Goal: Task Accomplishment & Management: Use online tool/utility

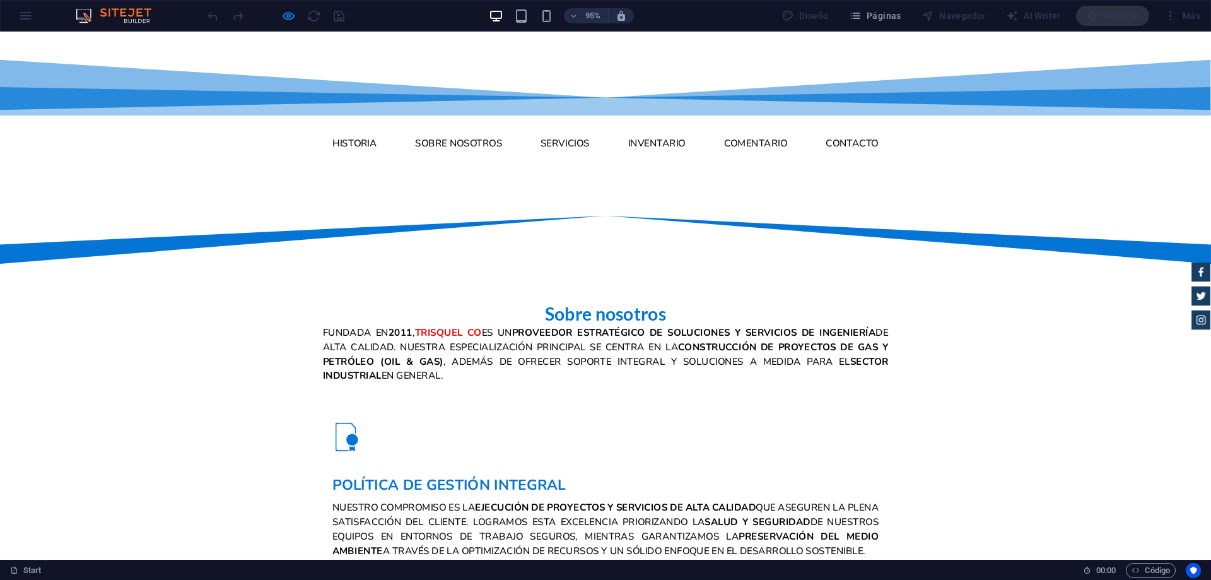
scroll to position [694, 0]
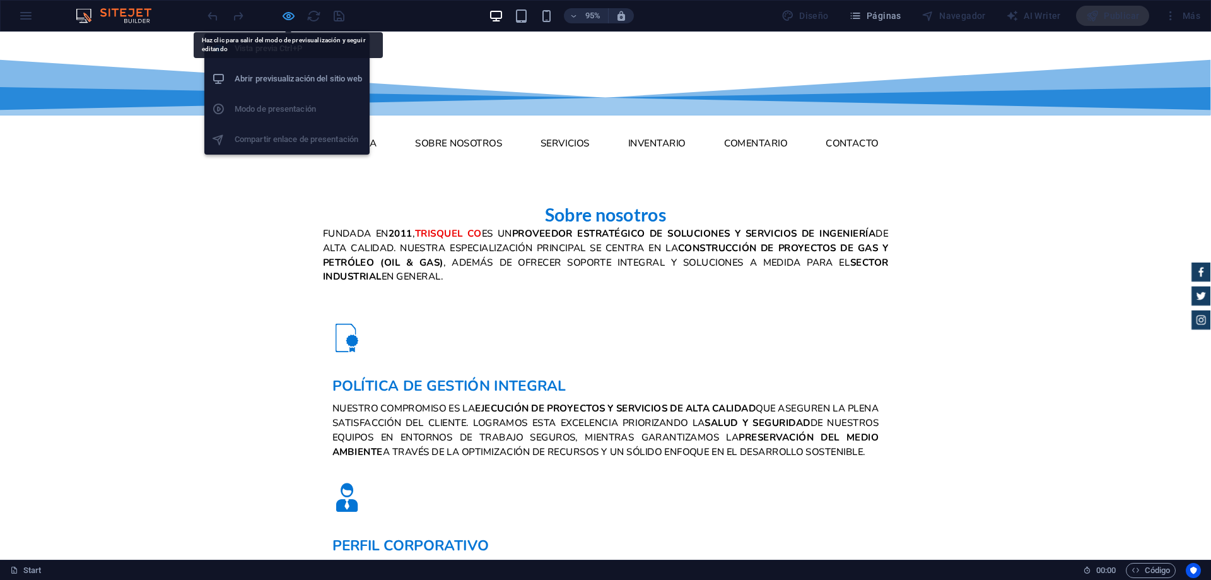
click at [288, 16] on icon "button" at bounding box center [288, 16] width 15 height 15
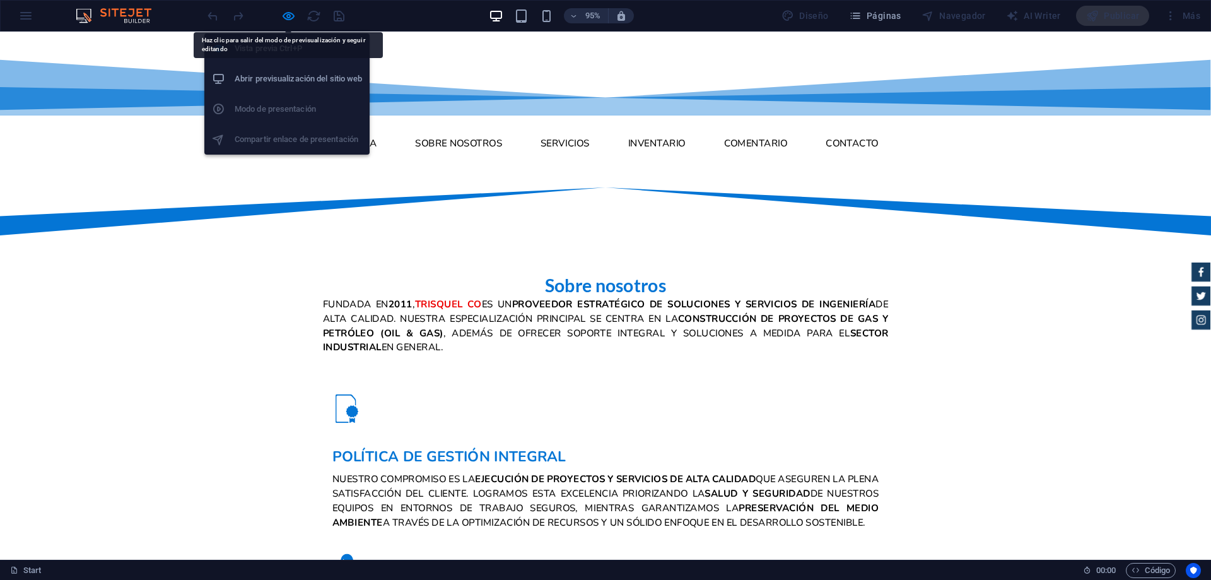
select select "xMidYMid"
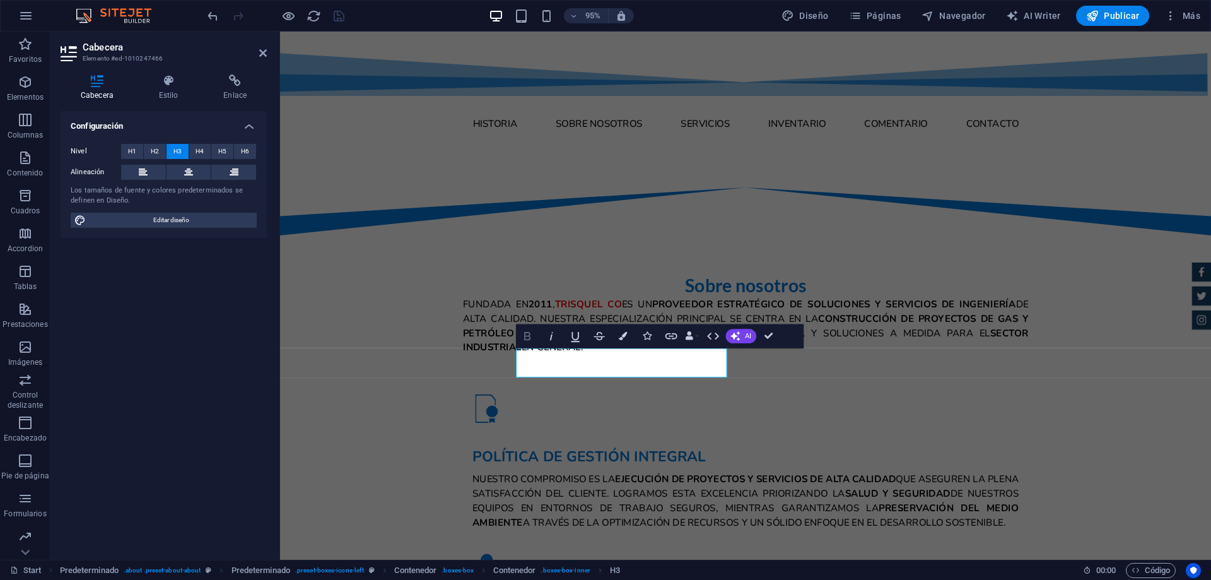
click at [529, 334] on icon "button" at bounding box center [527, 336] width 15 height 15
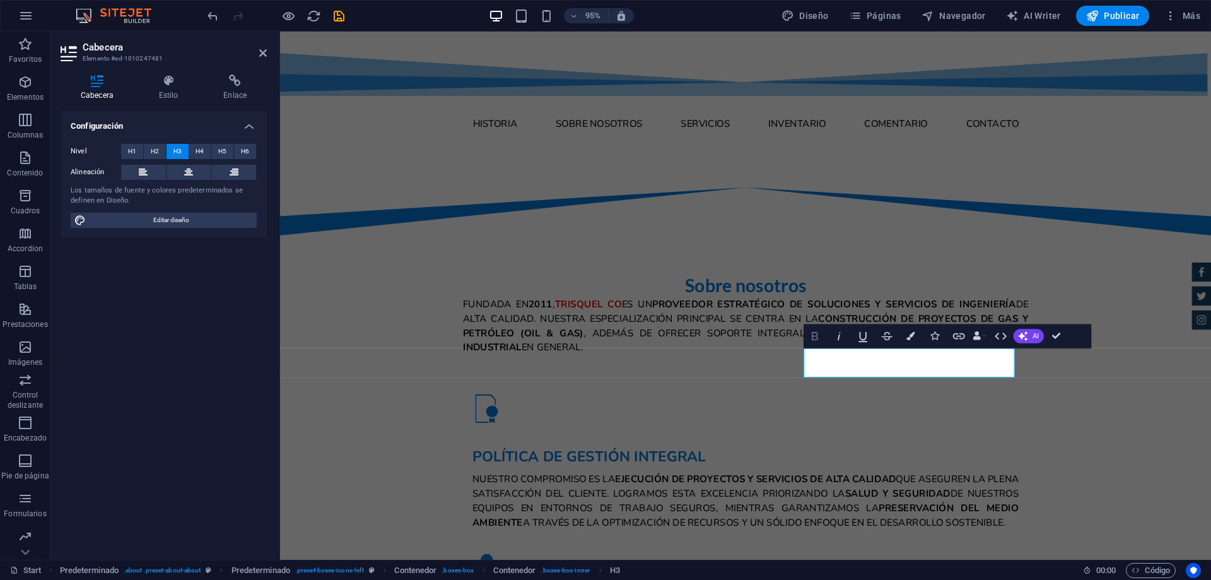
click at [814, 341] on icon "button" at bounding box center [814, 336] width 15 height 15
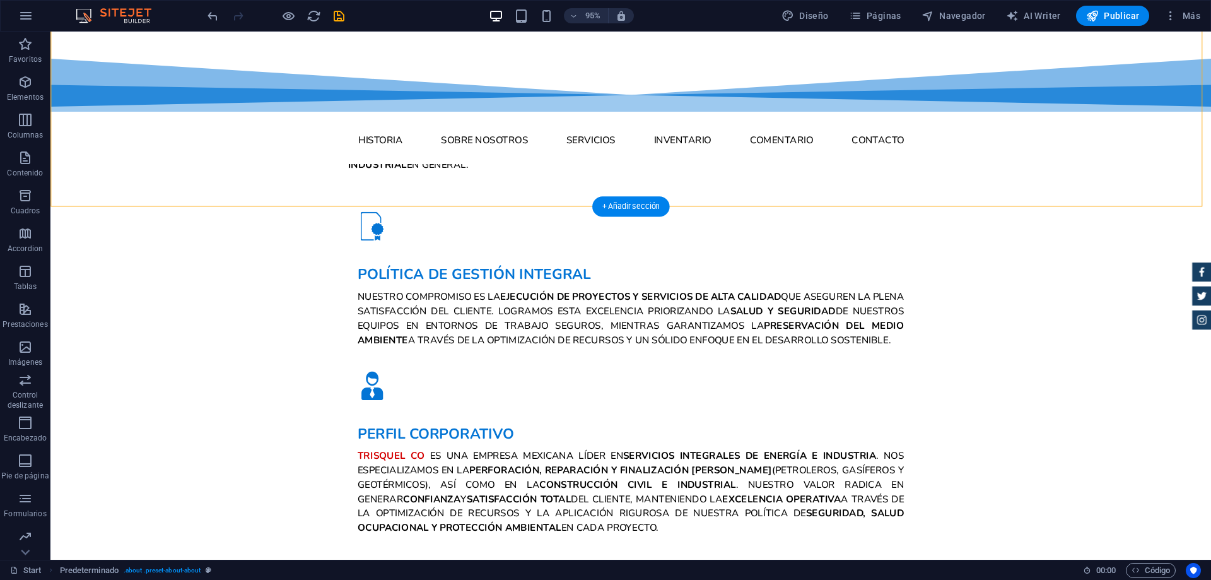
scroll to position [1135, 0]
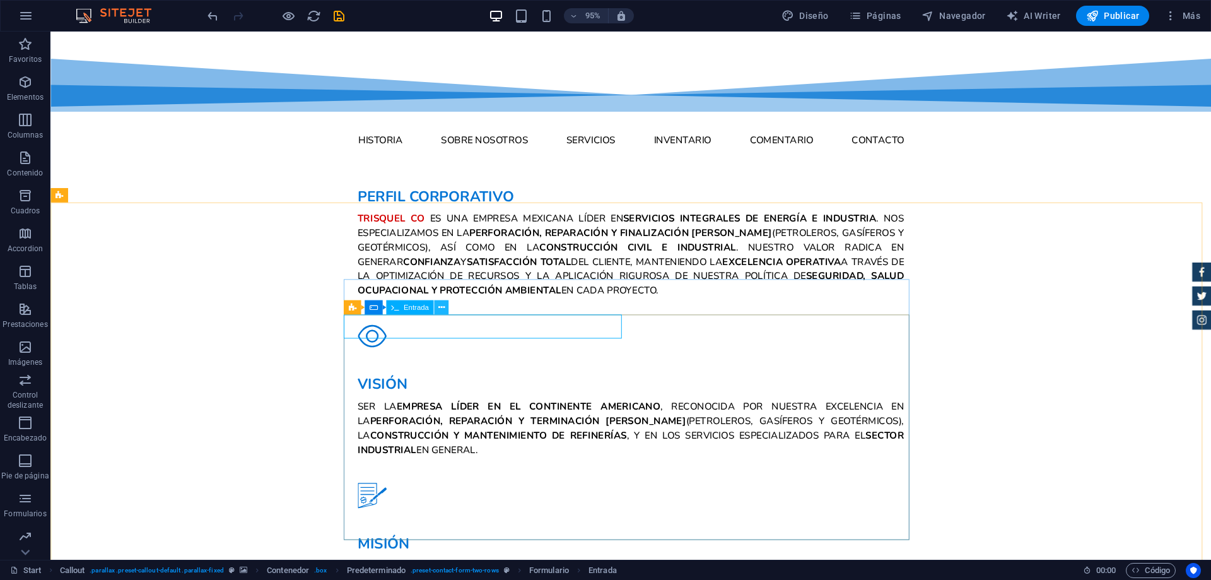
click at [441, 305] on icon at bounding box center [441, 307] width 6 height 13
click at [405, 308] on span "Formulario" at bounding box center [399, 306] width 34 height 7
click at [431, 308] on icon at bounding box center [429, 307] width 6 height 13
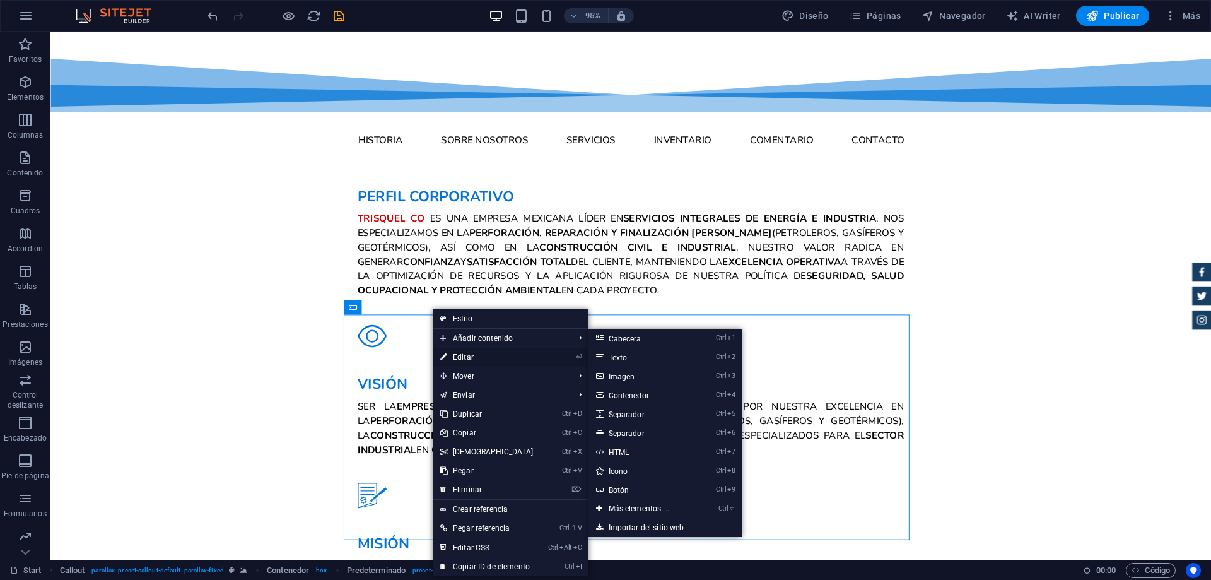
click at [486, 355] on link "⏎ Editar" at bounding box center [487, 357] width 109 height 19
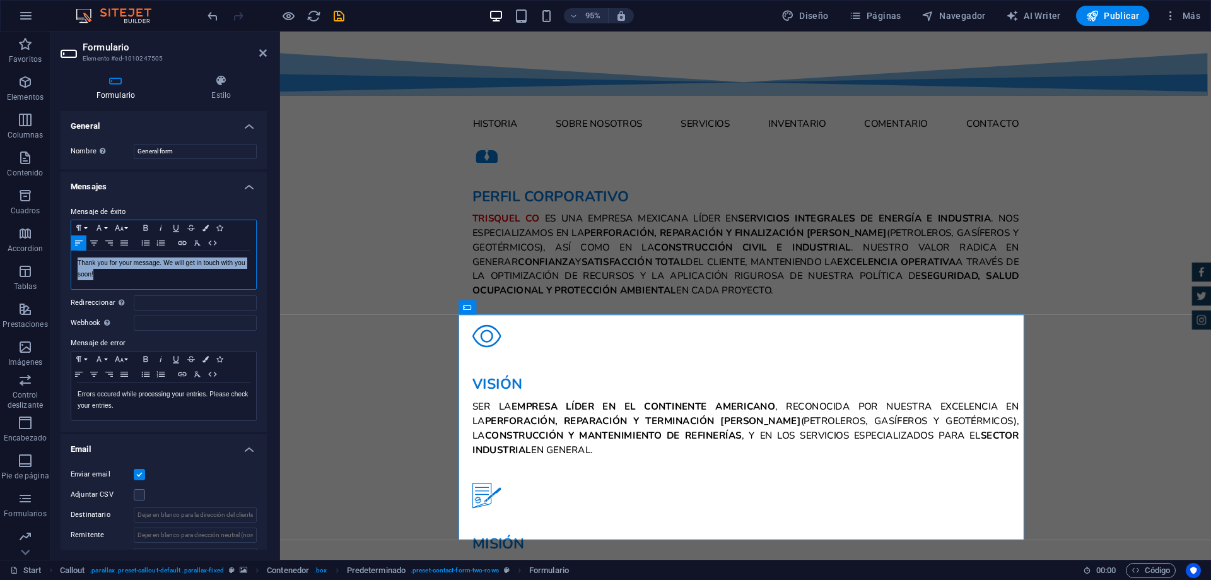
drag, startPoint x: 123, startPoint y: 274, endPoint x: 70, endPoint y: 264, distance: 53.9
click at [70, 264] on div "Mensaje de éxito Paragraph Format Normal Heading 1 Heading 2 Heading 3 Heading …" at bounding box center [164, 312] width 206 height 237
click at [110, 280] on div "Thank you for your message. We will get in touch with you soon!" at bounding box center [163, 270] width 185 height 38
click at [148, 274] on p "Thank you for your message. We will get in touch with you soon!" at bounding box center [164, 268] width 172 height 23
drag, startPoint x: 134, startPoint y: 277, endPoint x: 76, endPoint y: 266, distance: 59.0
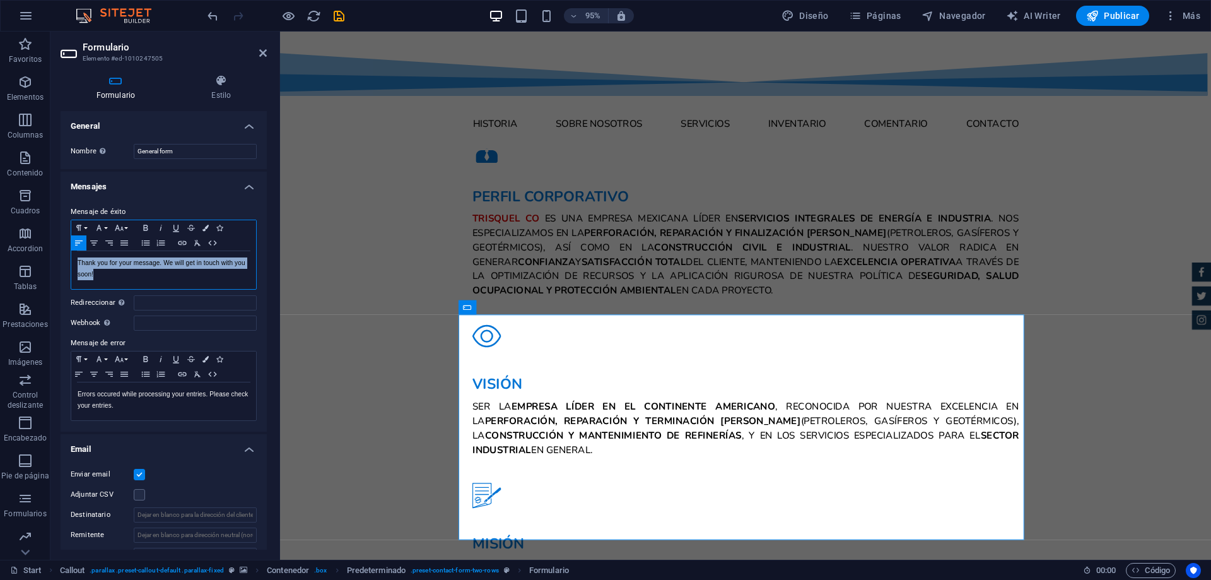
click at [76, 266] on div "Thank you for your message. We will get in touch with you soon!" at bounding box center [163, 270] width 185 height 38
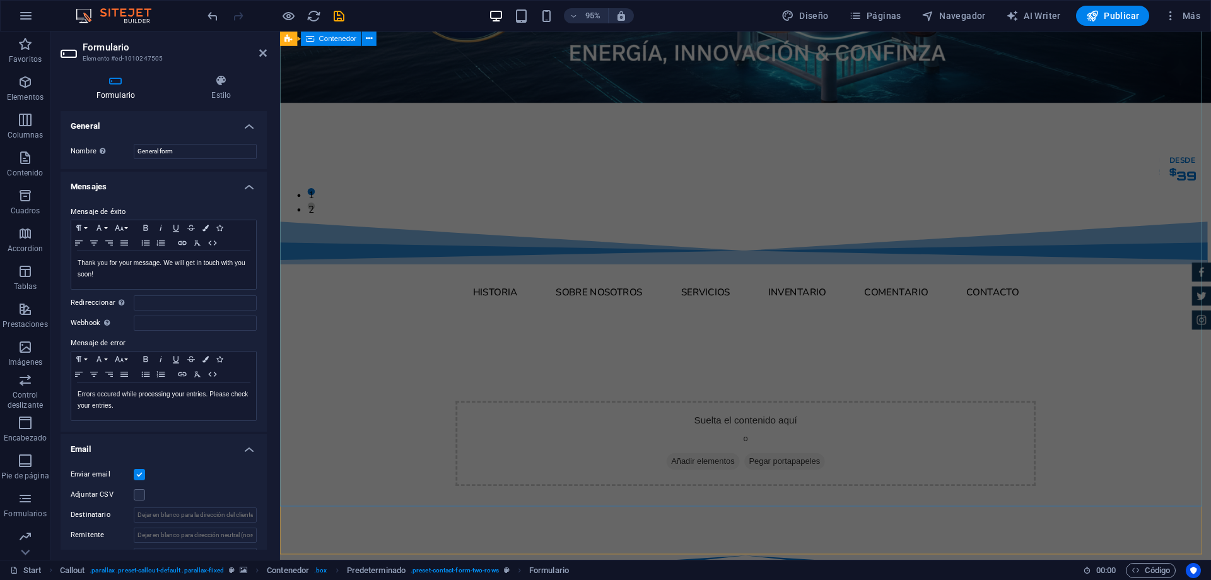
scroll to position [0, 0]
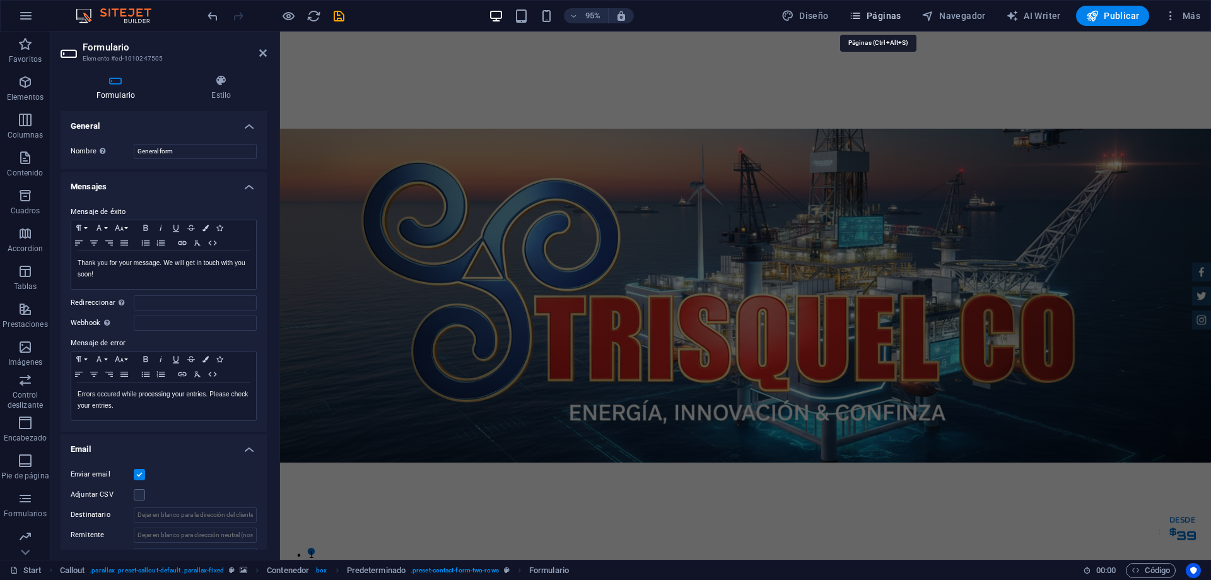
click at [881, 19] on span "Páginas" at bounding box center [875, 15] width 52 height 13
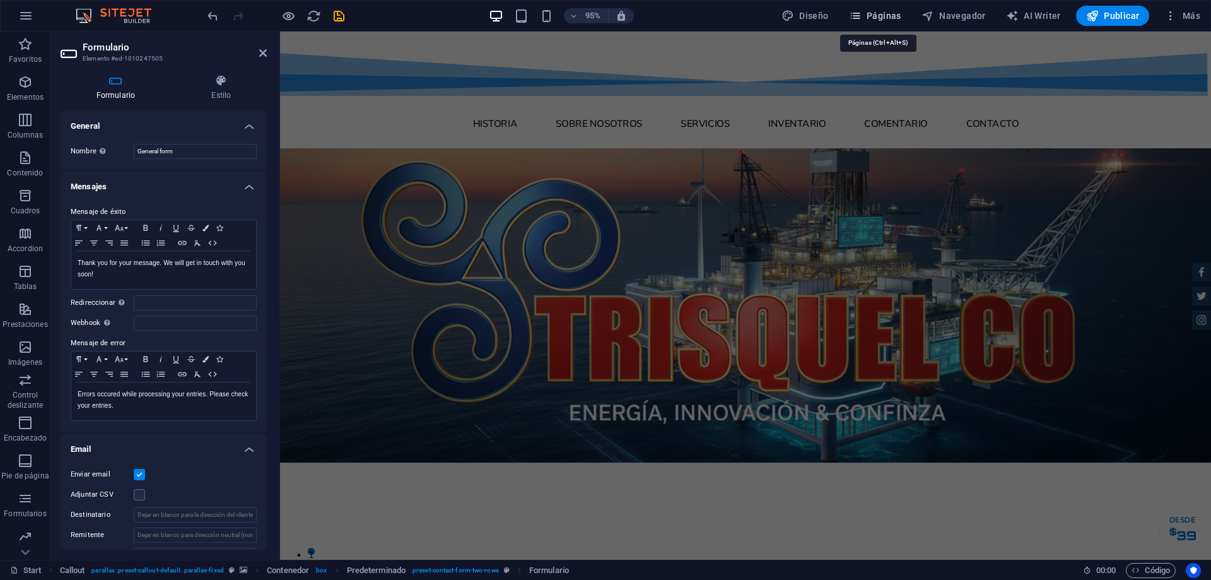
scroll to position [1274, 0]
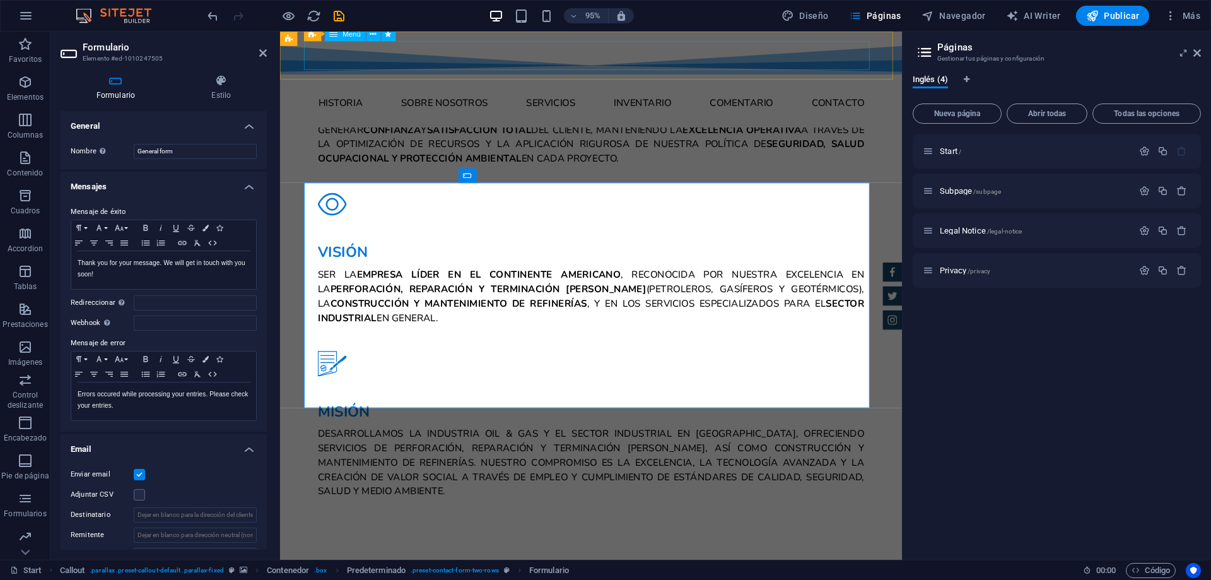
click at [446, 91] on nav "Historia Sobre nosotros Servicios Inventario Comentario Contacto" at bounding box center [608, 106] width 596 height 30
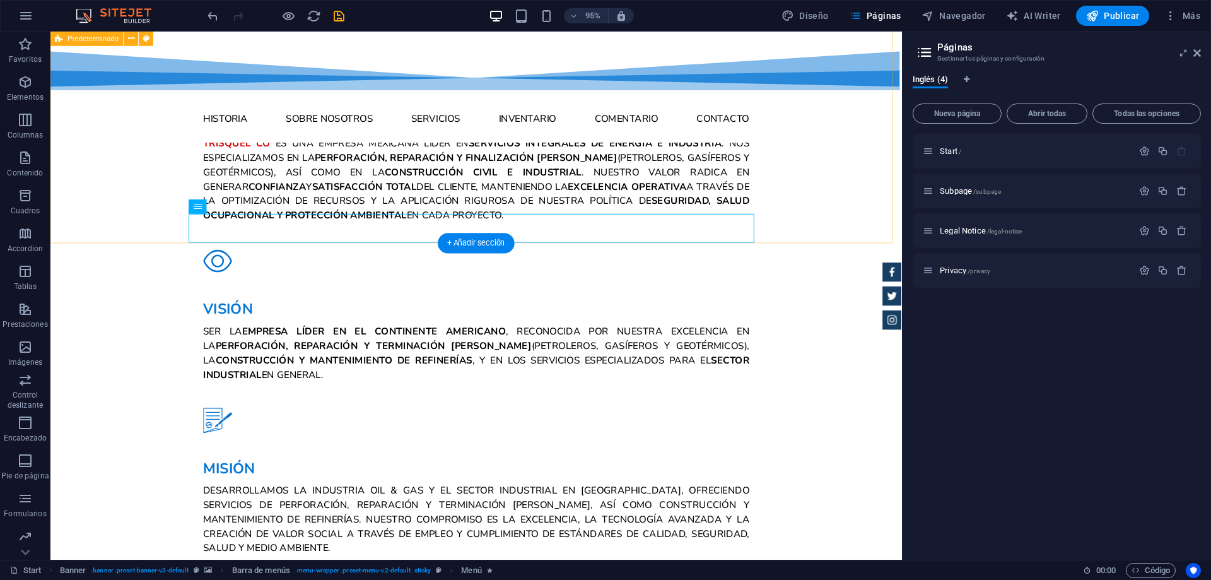
scroll to position [1085, 0]
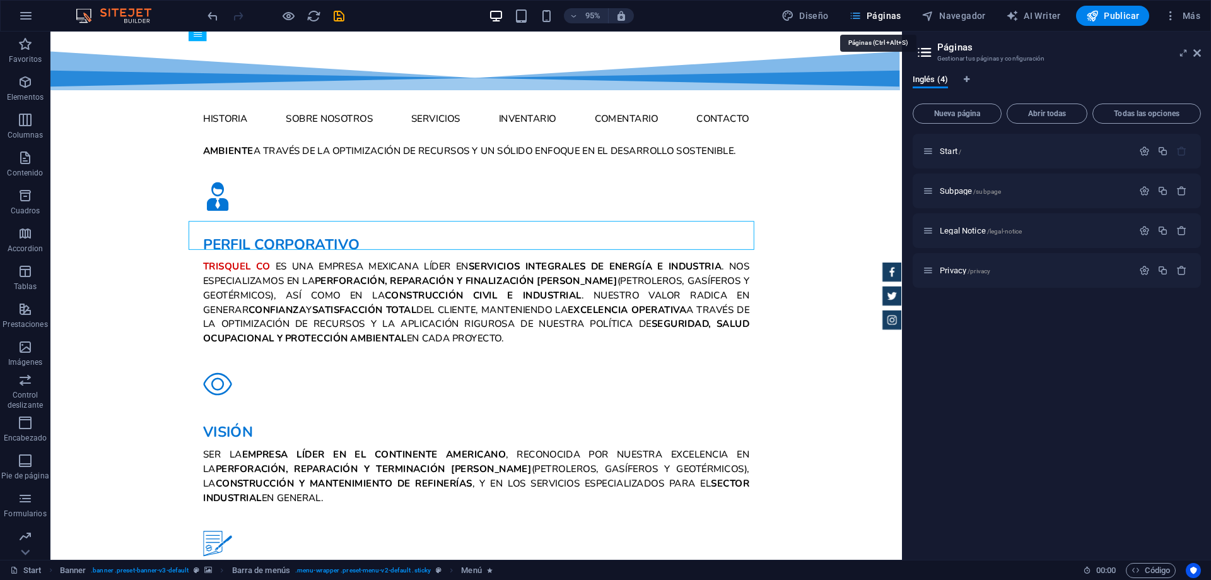
click at [871, 16] on span "Páginas" at bounding box center [875, 15] width 52 height 13
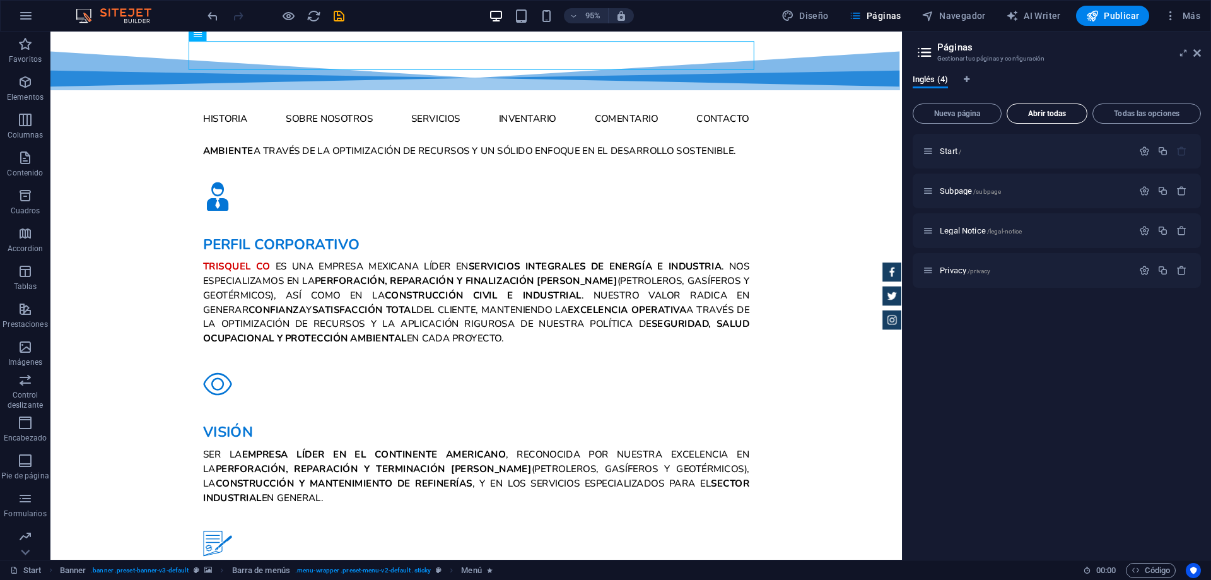
click at [1046, 113] on span "Abrir todas" at bounding box center [1046, 114] width 69 height 8
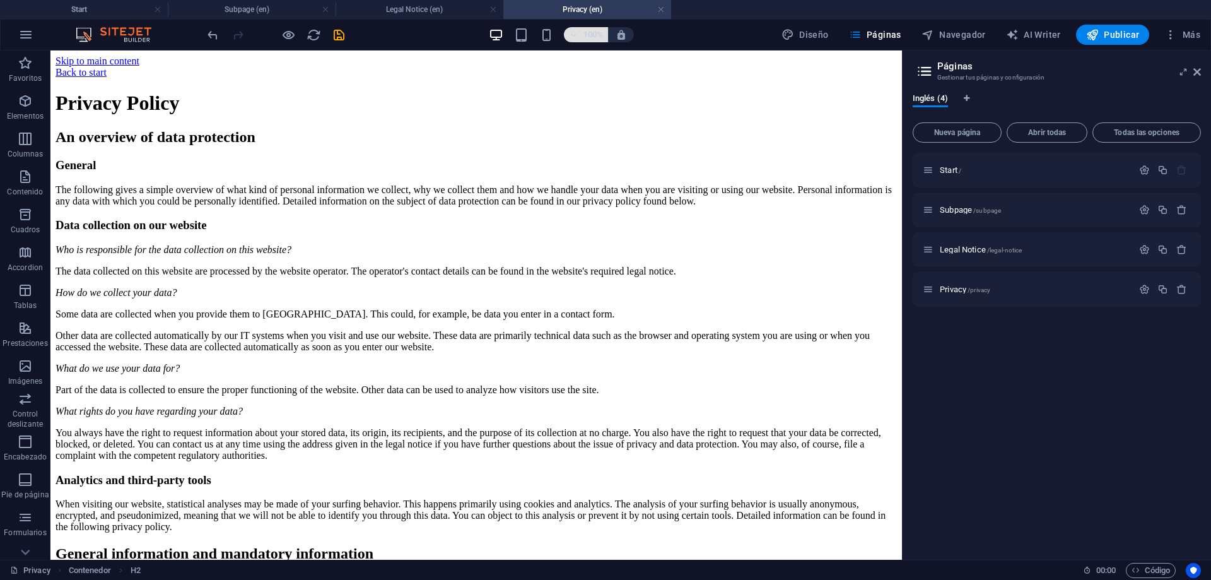
scroll to position [0, 0]
click at [664, 9] on link at bounding box center [661, 10] width 8 height 12
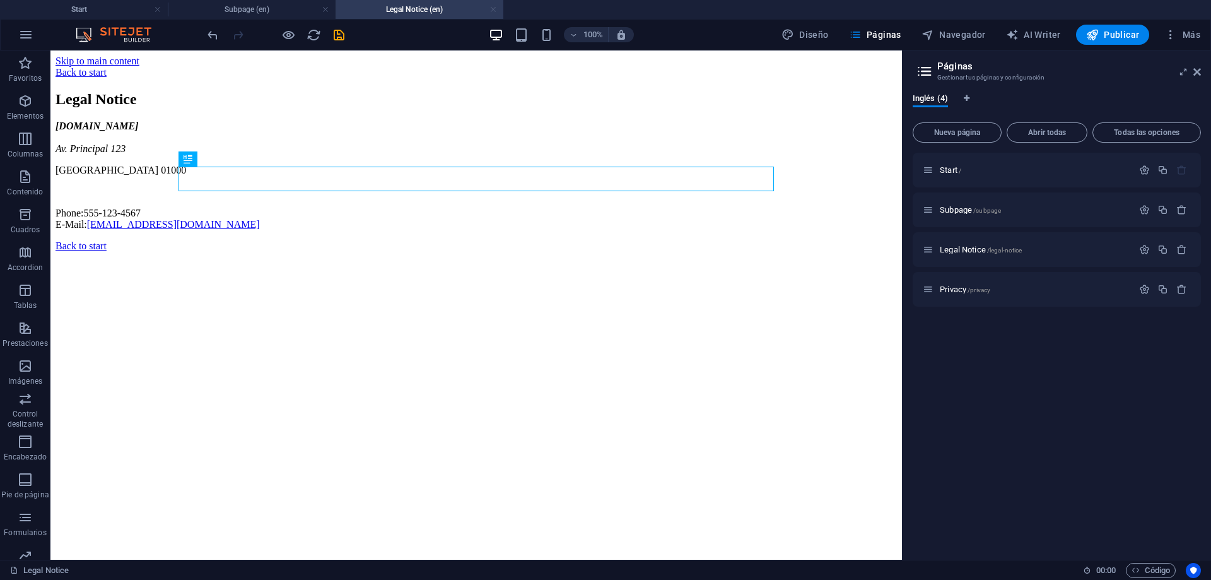
click at [496, 10] on link at bounding box center [494, 10] width 8 height 12
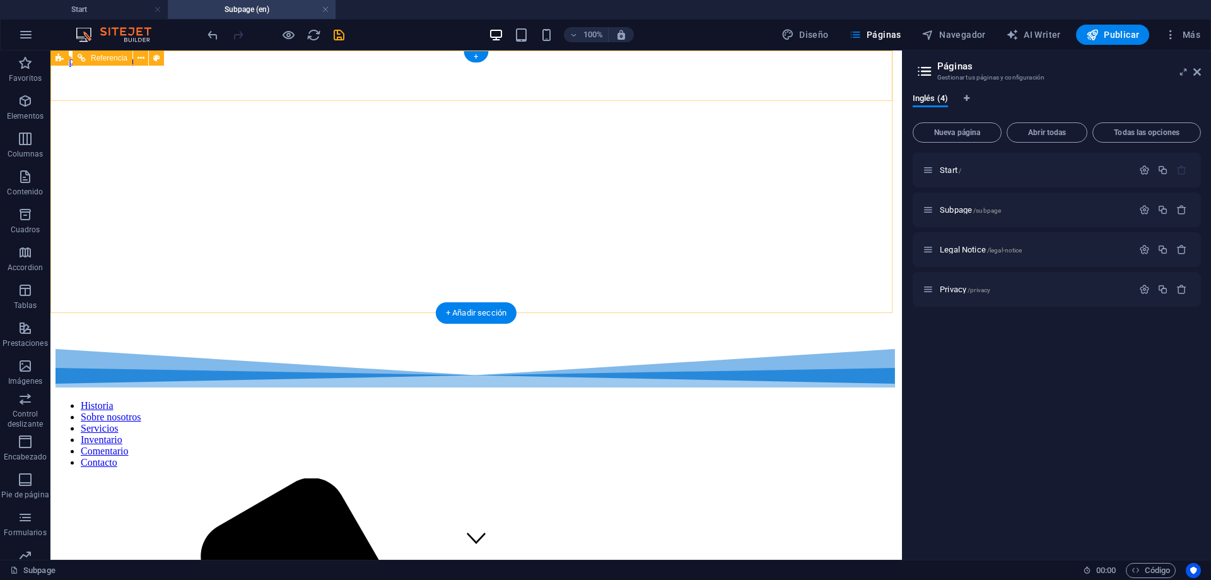
click at [208, 400] on nav "Historia Sobre nosotros Servicios Inventario Comentario Contacto" at bounding box center [477, 434] width 842 height 68
click at [218, 400] on nav "Historia Sobre nosotros Servicios Inventario Comentario Contacto" at bounding box center [477, 434] width 842 height 68
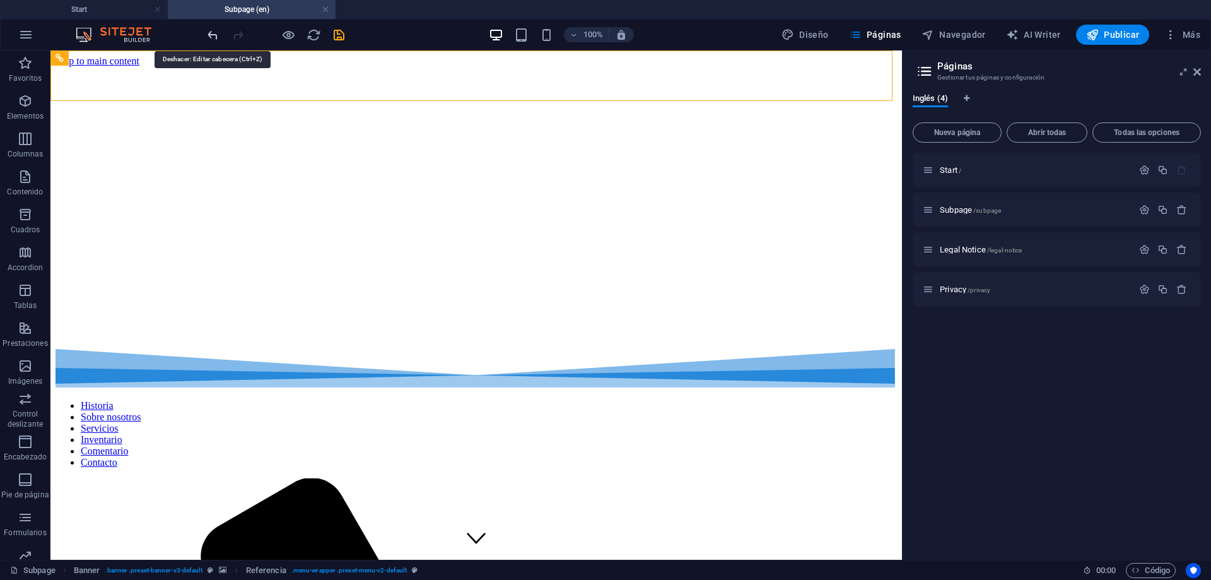
click at [209, 33] on icon "undo" at bounding box center [213, 35] width 15 height 15
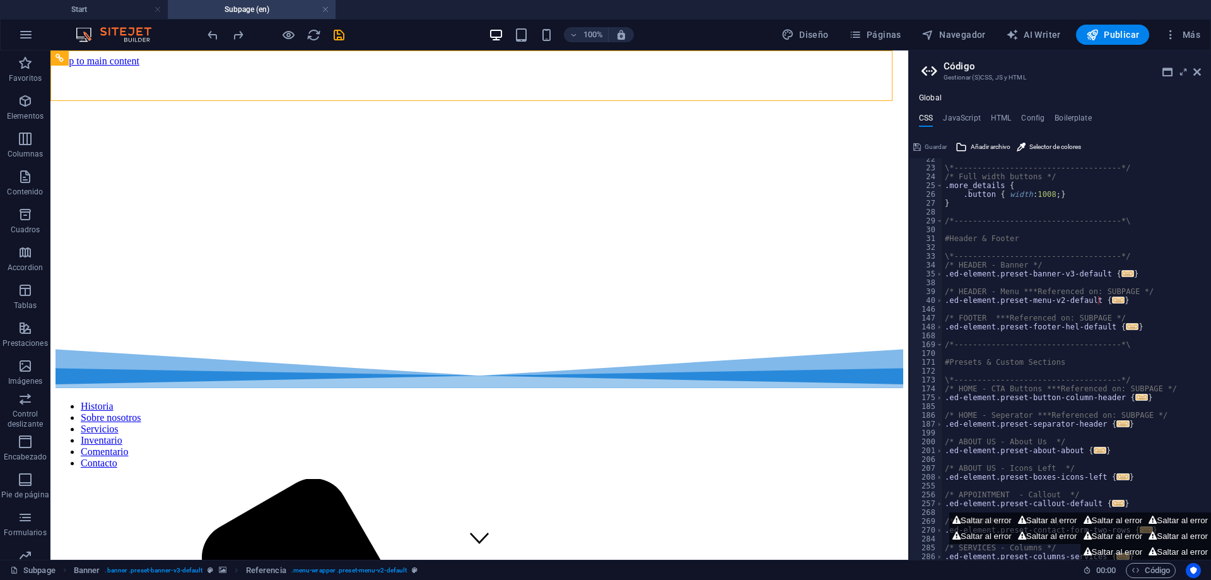
scroll to position [189, 0]
click at [21, 40] on icon "button" at bounding box center [25, 34] width 15 height 15
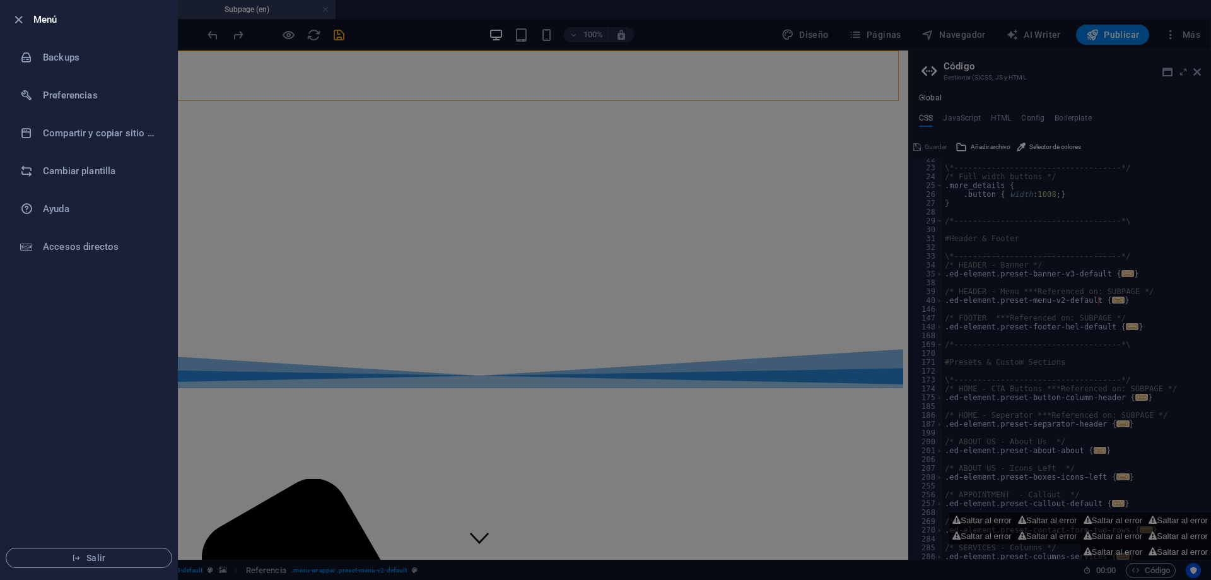
click at [478, 163] on div at bounding box center [605, 290] width 1211 height 580
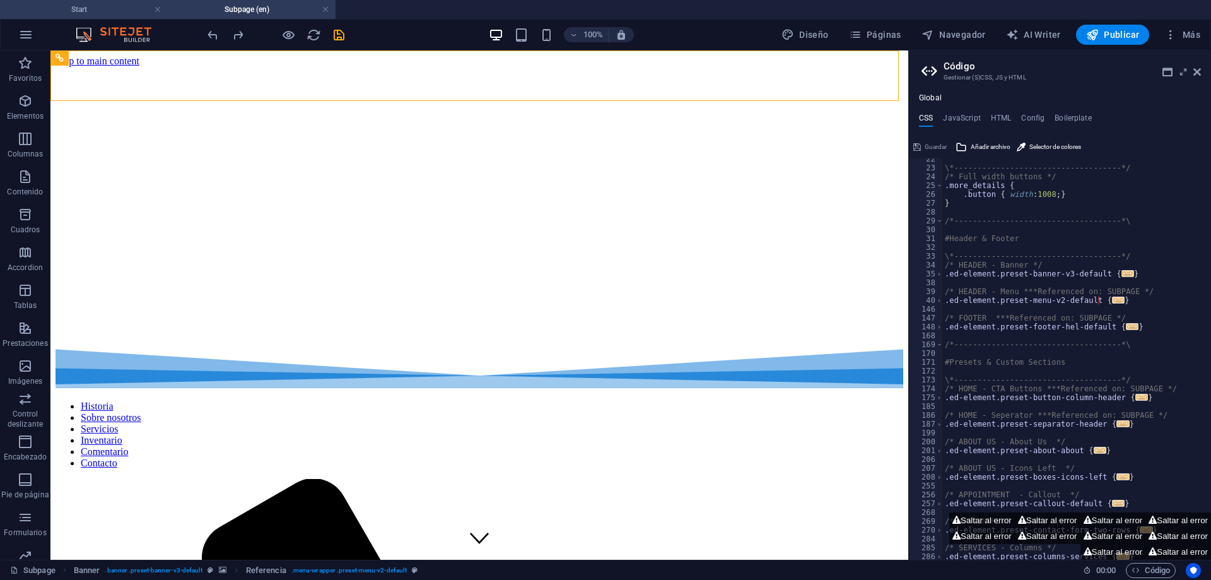
click at [115, 12] on h4 "Start" at bounding box center [84, 10] width 168 height 14
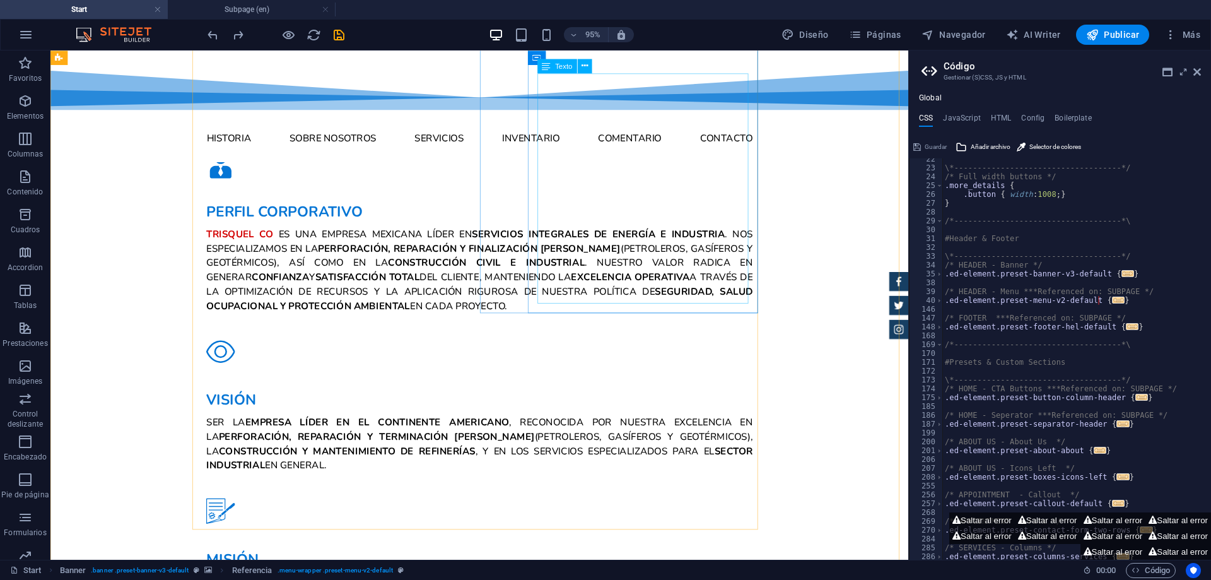
scroll to position [678, 0]
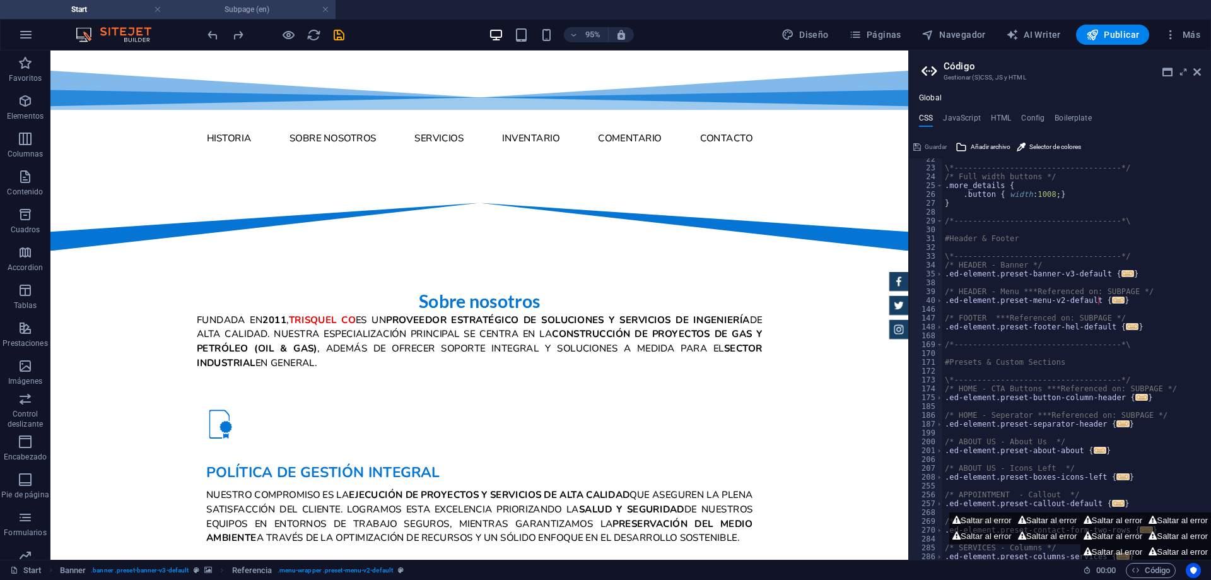
click at [273, 8] on h4 "Subpage (en)" at bounding box center [252, 10] width 168 height 14
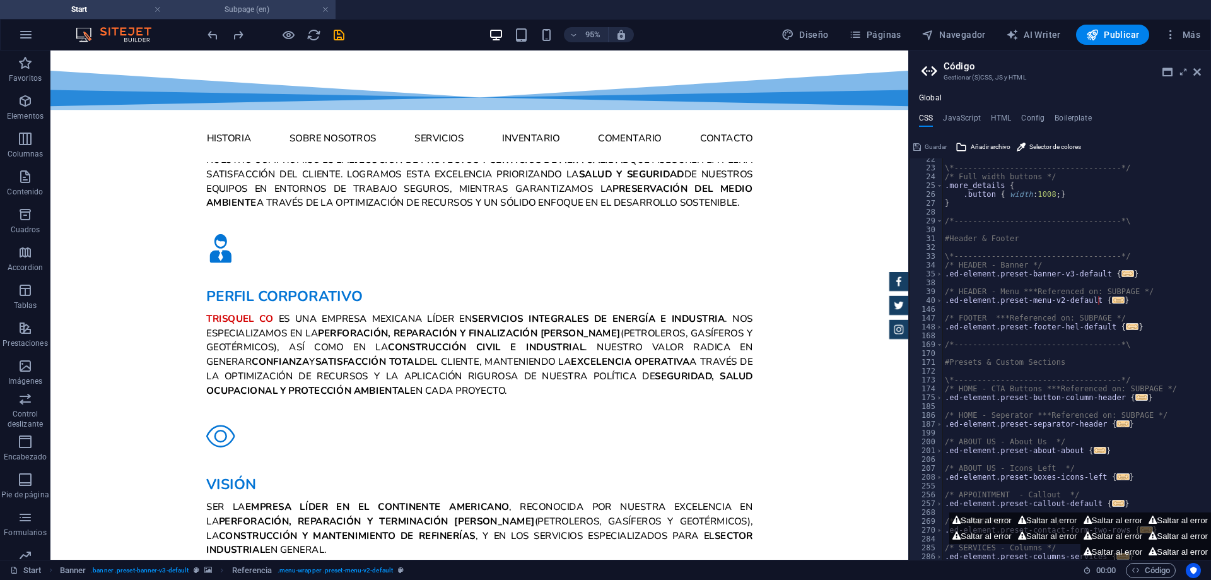
scroll to position [0, 0]
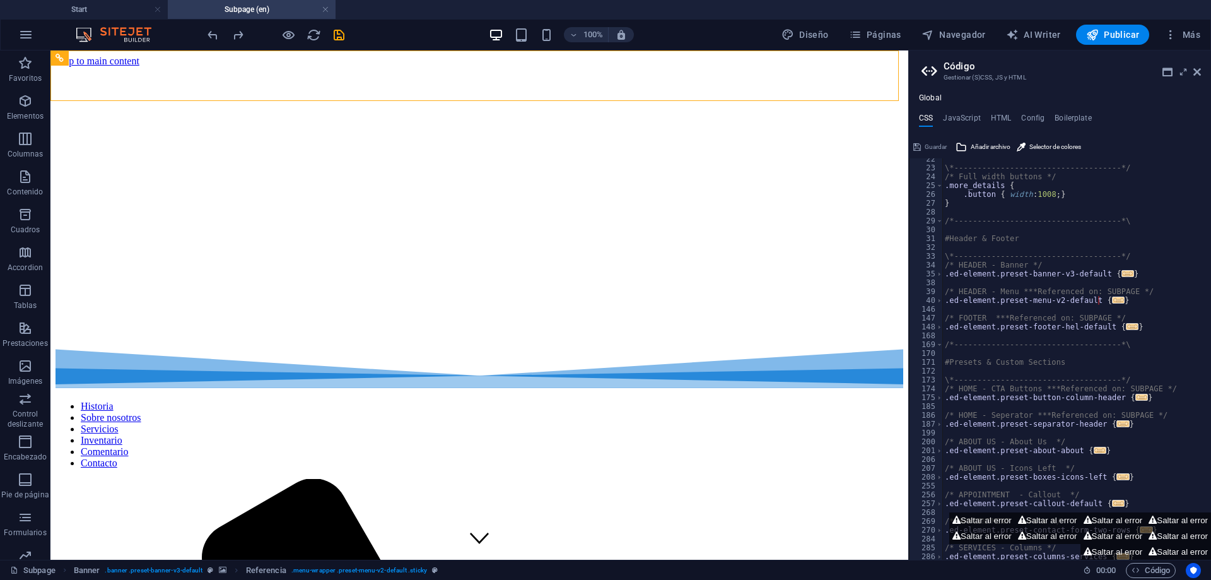
click at [329, 10] on h4 "Subpage (en)" at bounding box center [252, 10] width 168 height 14
click at [325, 9] on link at bounding box center [326, 10] width 8 height 12
